Goal: Transaction & Acquisition: Purchase product/service

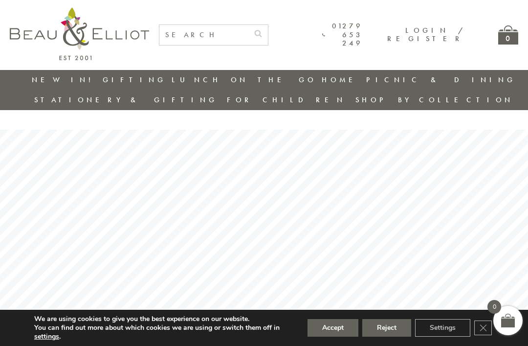
click at [330, 325] on button "Accept" at bounding box center [333, 328] width 51 height 18
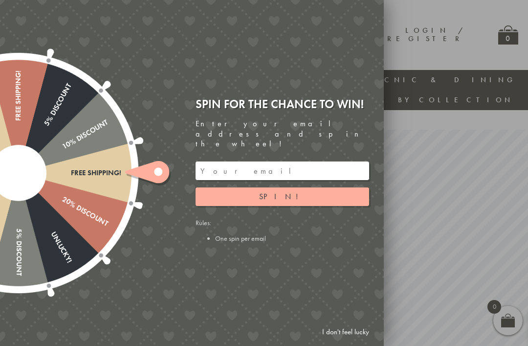
click at [418, 38] on div at bounding box center [264, 173] width 528 height 346
click at [362, 328] on link "I don't feel lucky" at bounding box center [345, 332] width 57 height 18
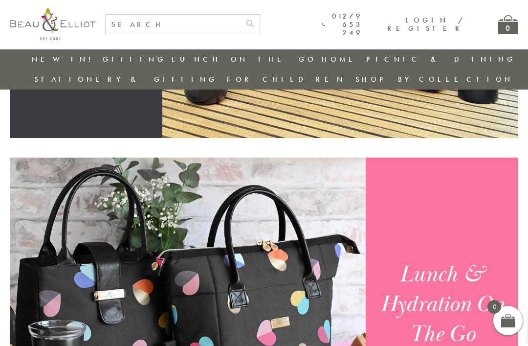
click at [231, 27] on input "text" at bounding box center [173, 25] width 135 height 20
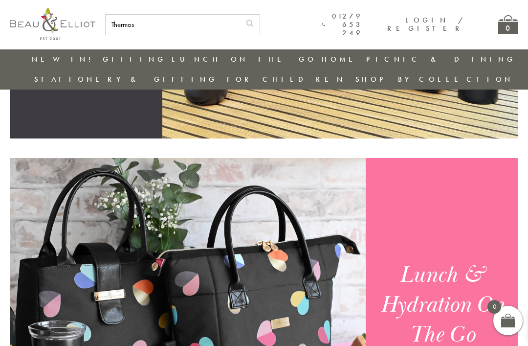
type input "Thermos"
click at [260, 21] on button "submit" at bounding box center [250, 23] width 20 height 16
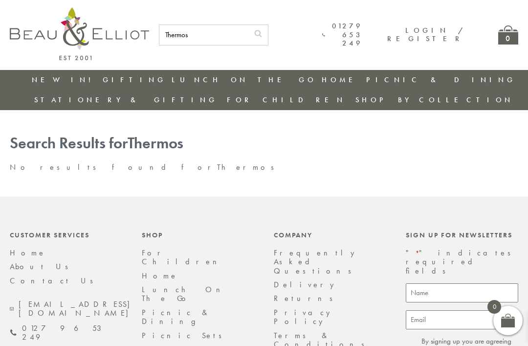
click at [190, 284] on link "Lunch On The Go" at bounding box center [185, 293] width 86 height 19
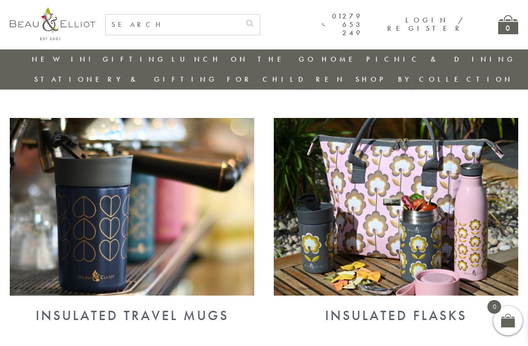
scroll to position [560, 0]
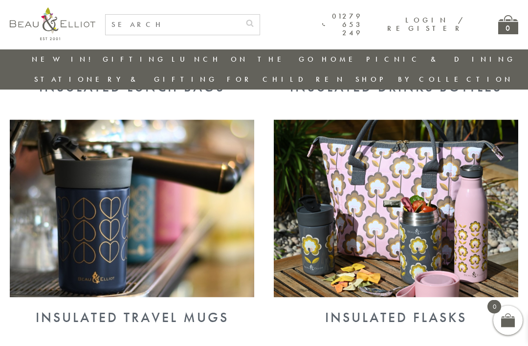
click at [53, 131] on img at bounding box center [132, 209] width 245 height 178
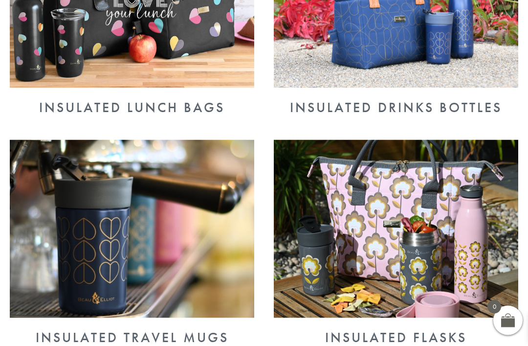
scroll to position [560, 0]
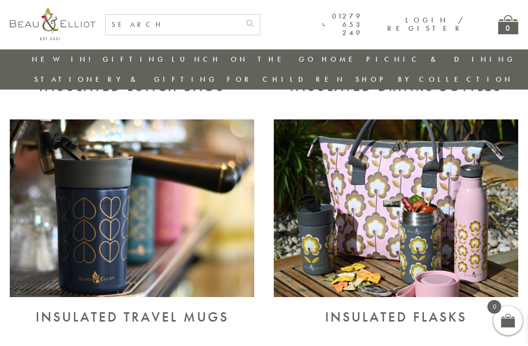
click at [439, 256] on img at bounding box center [396, 208] width 245 height 178
click at [431, 189] on img at bounding box center [396, 208] width 245 height 178
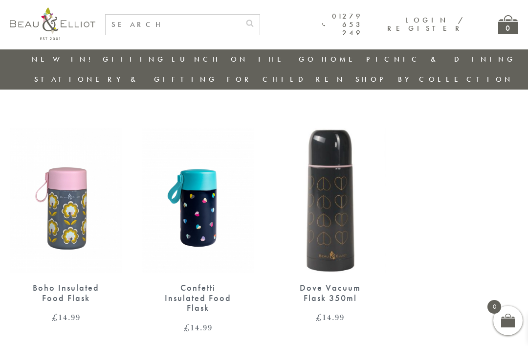
scroll to position [306, 0]
